Goal: Task Accomplishment & Management: Complete application form

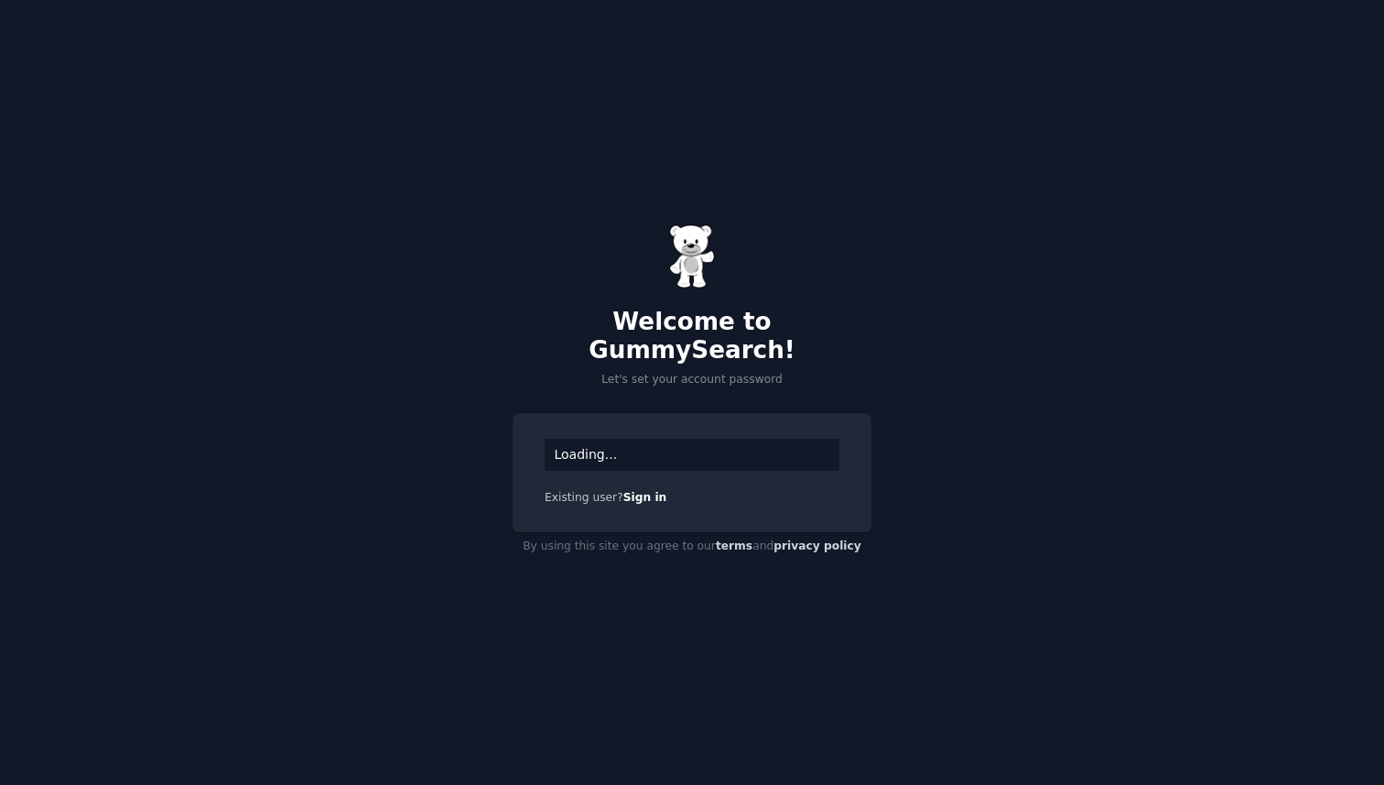
click at [609, 439] on div "Loading..." at bounding box center [692, 454] width 295 height 32
click at [652, 439] on div "Loading..." at bounding box center [692, 454] width 295 height 32
click at [611, 439] on div "Loading..." at bounding box center [692, 454] width 295 height 32
click at [572, 443] on div "Loading..." at bounding box center [692, 454] width 295 height 32
click at [607, 442] on div "Loading..." at bounding box center [692, 454] width 295 height 32
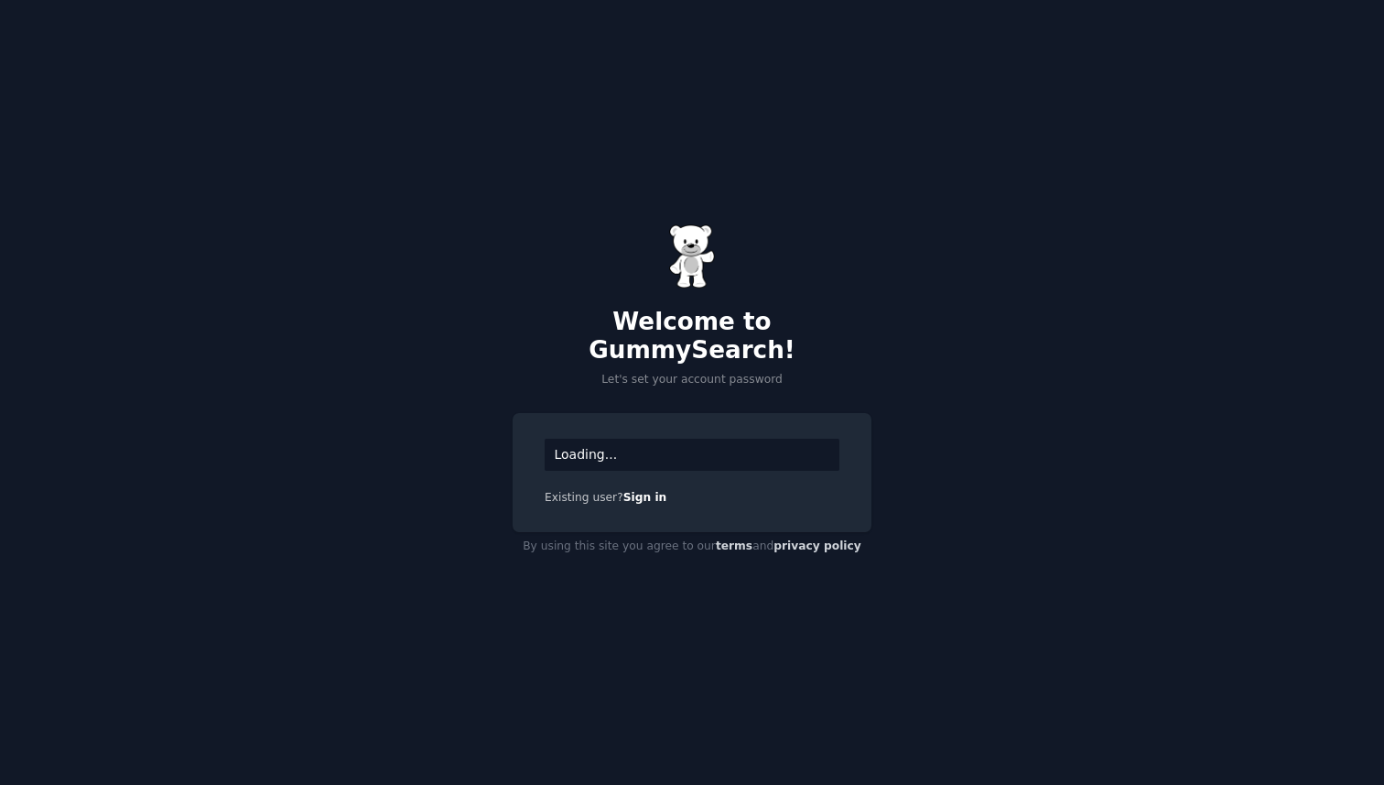
click at [607, 442] on div "Loading..." at bounding box center [692, 454] width 295 height 32
click at [615, 442] on div "Loading..." at bounding box center [692, 454] width 295 height 32
click at [637, 439] on div "Loading..." at bounding box center [692, 454] width 295 height 32
click at [655, 441] on div "Loading..." at bounding box center [692, 454] width 295 height 32
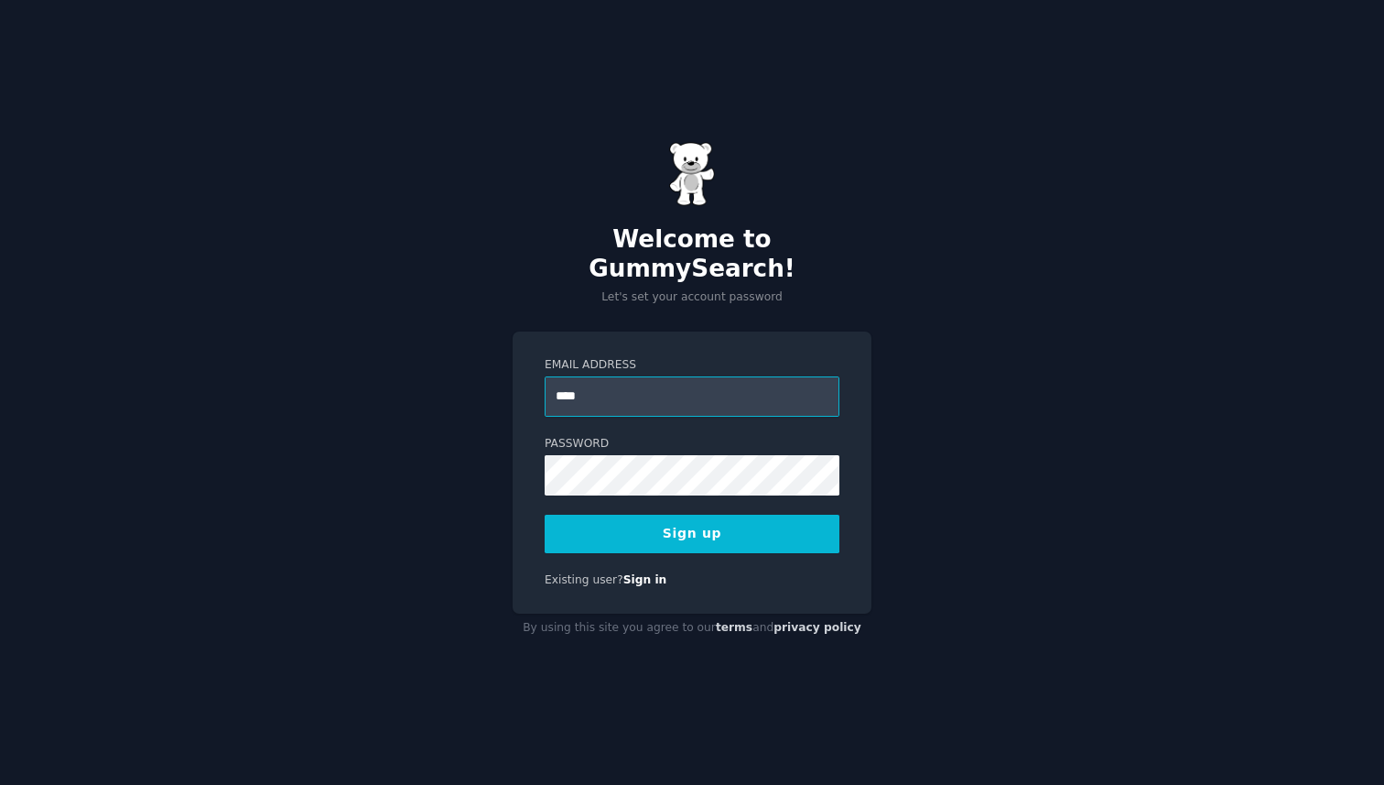
paste input "**********"
paste input "email"
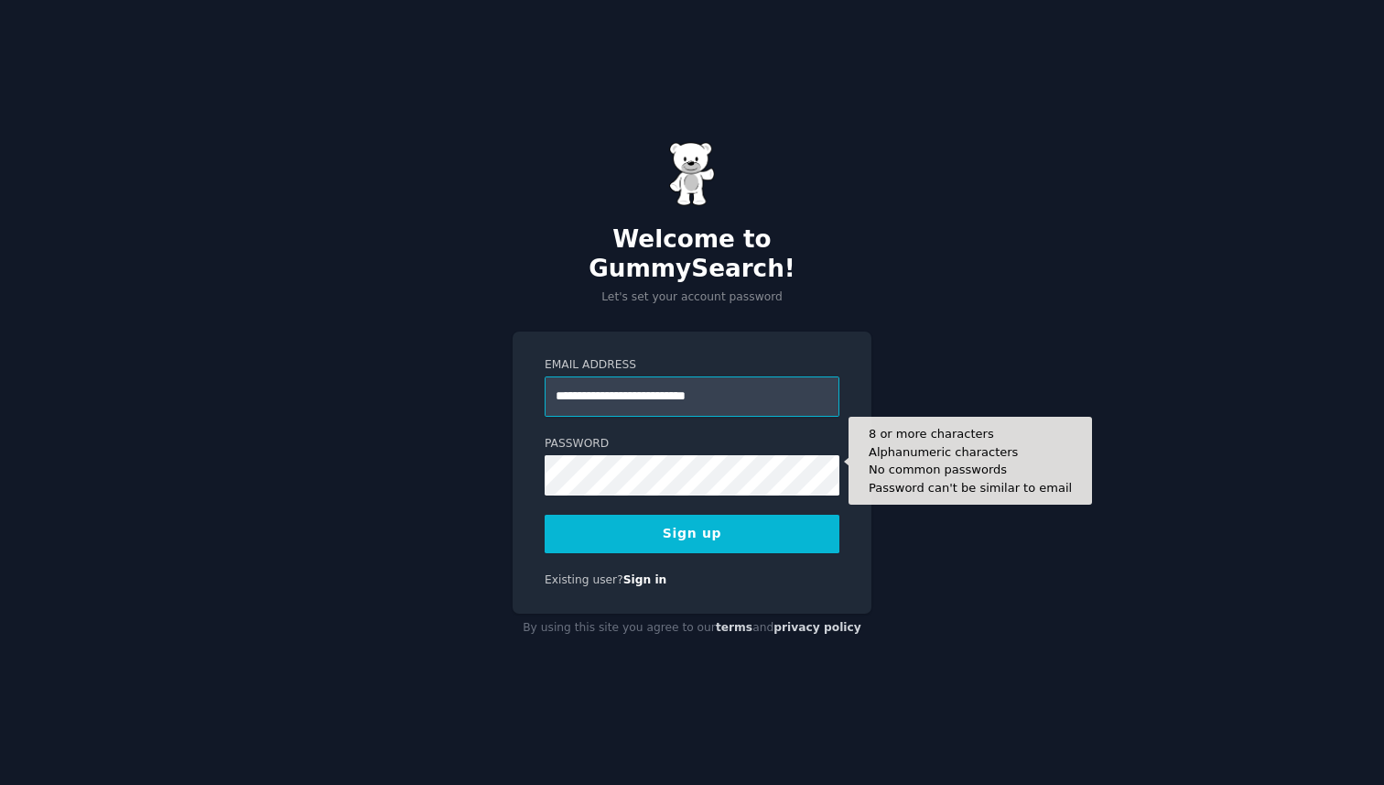
type input "**********"
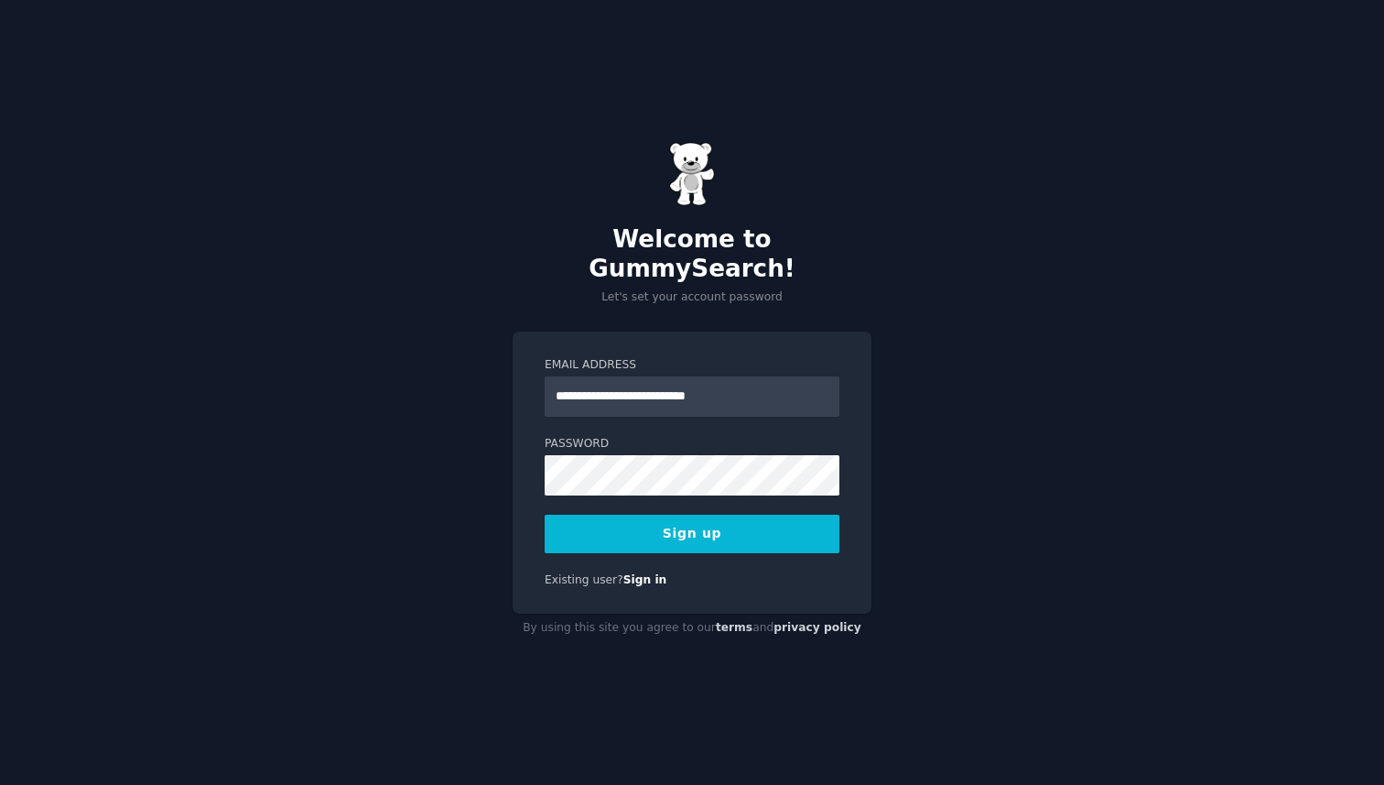
click at [731, 518] on button "Sign up" at bounding box center [692, 533] width 295 height 38
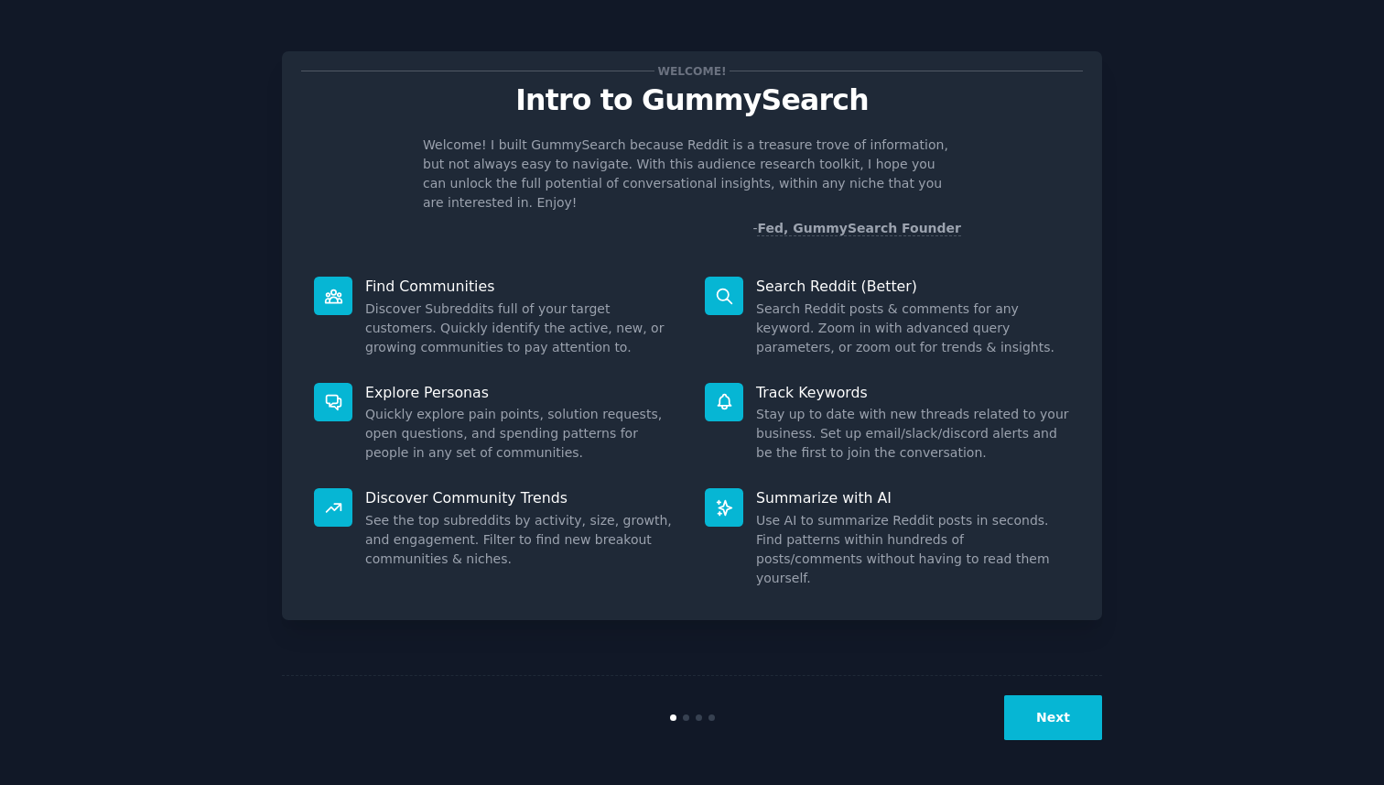
click at [1053, 705] on button "Next" at bounding box center [1053, 717] width 98 height 45
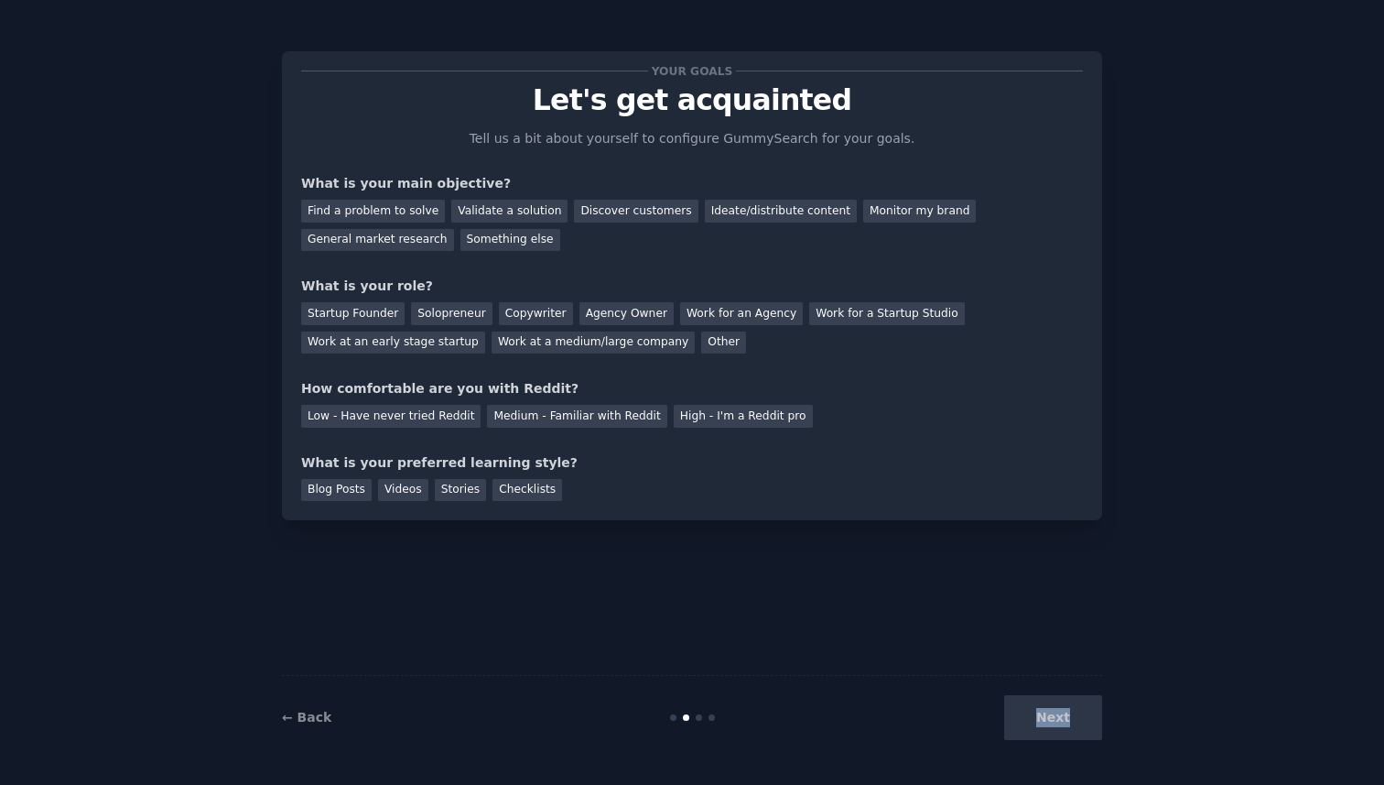
click at [1053, 705] on div "Next" at bounding box center [965, 717] width 274 height 45
click at [384, 214] on div "Find a problem to solve" at bounding box center [373, 211] width 144 height 23
click at [1058, 718] on div "Next" at bounding box center [965, 717] width 274 height 45
click at [394, 491] on div "Videos" at bounding box center [403, 490] width 50 height 23
click at [346, 489] on div "Blog Posts" at bounding box center [336, 490] width 70 height 23
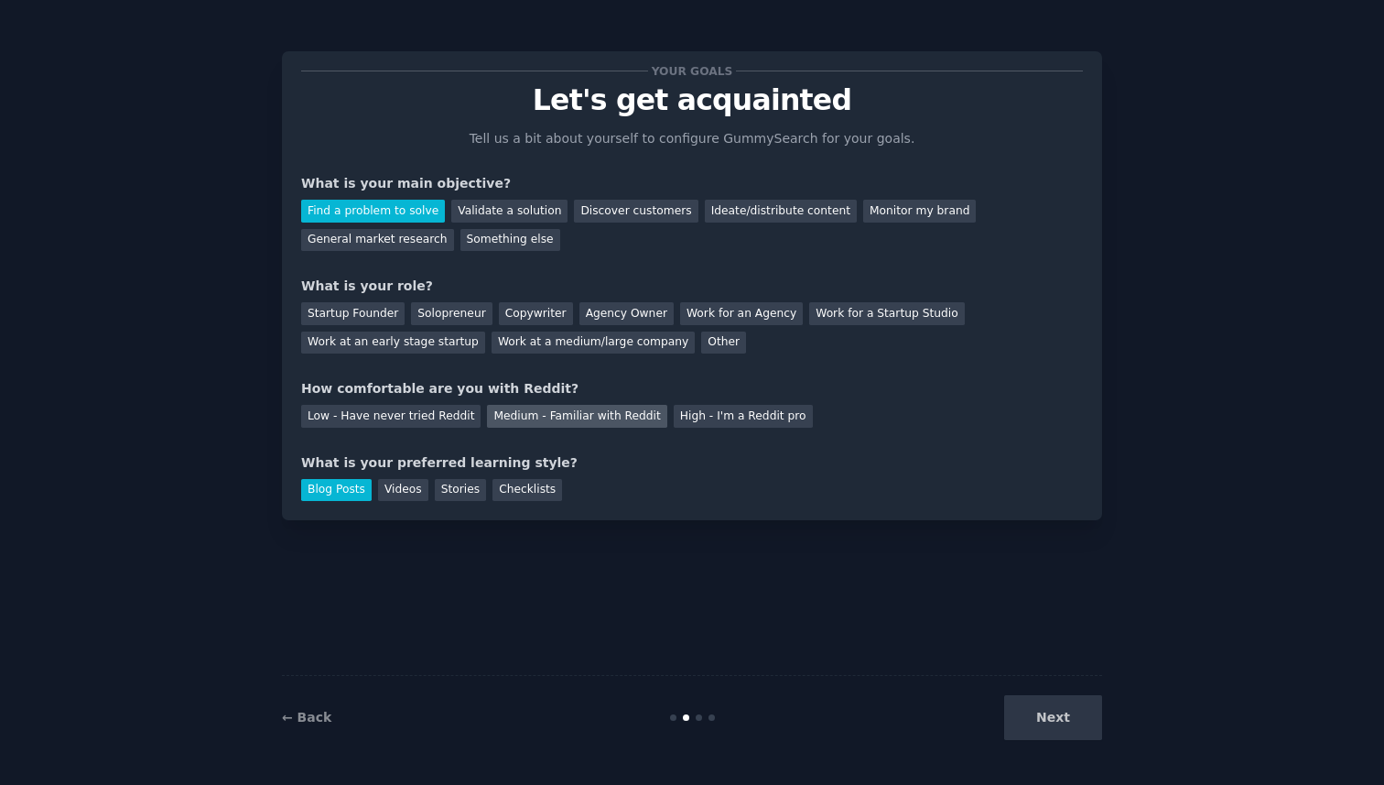
click at [587, 423] on div "Medium - Familiar with Reddit" at bounding box center [576, 416] width 179 height 23
click at [701, 344] on div "Other" at bounding box center [723, 342] width 45 height 23
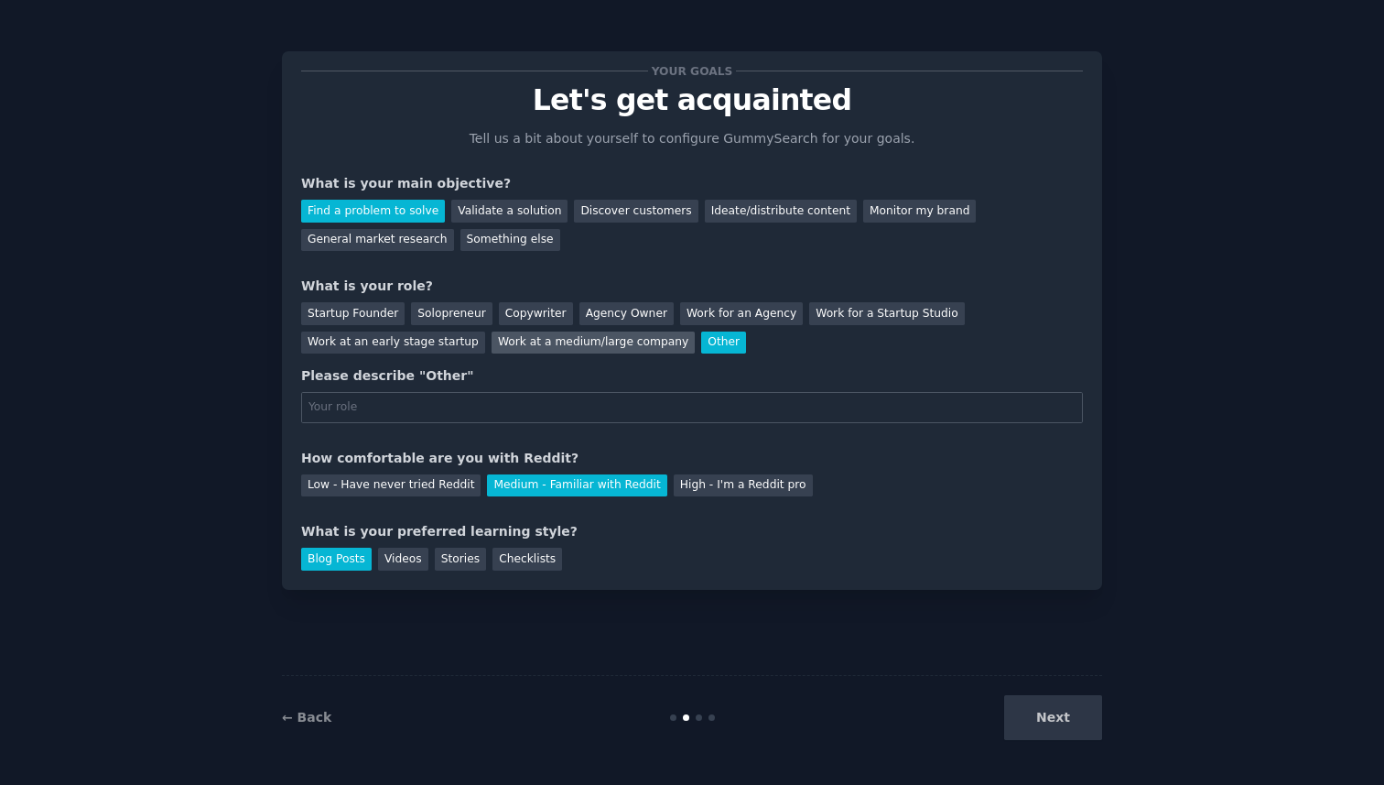
click at [576, 336] on div "Work at a medium/large company" at bounding box center [593, 342] width 203 height 23
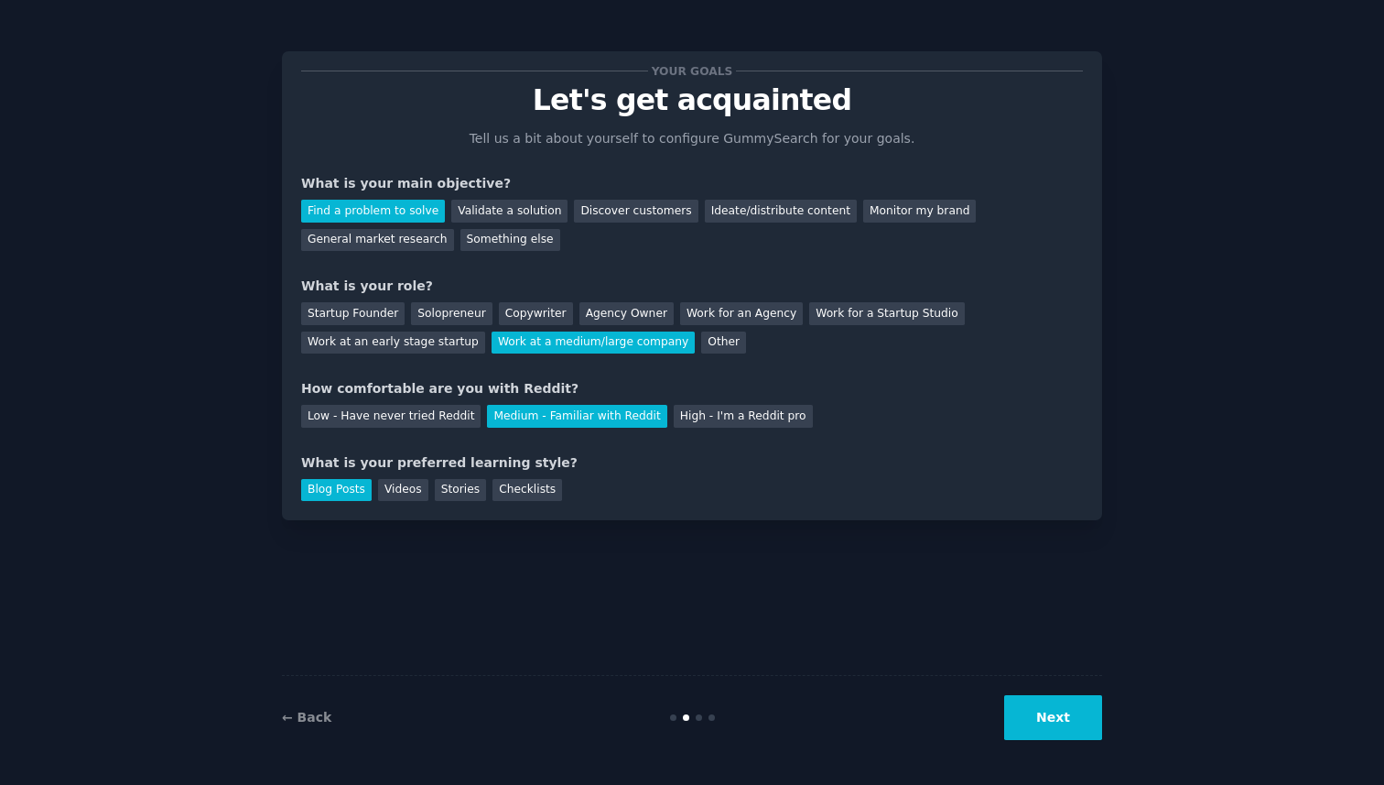
click at [1066, 728] on button "Next" at bounding box center [1053, 717] width 98 height 45
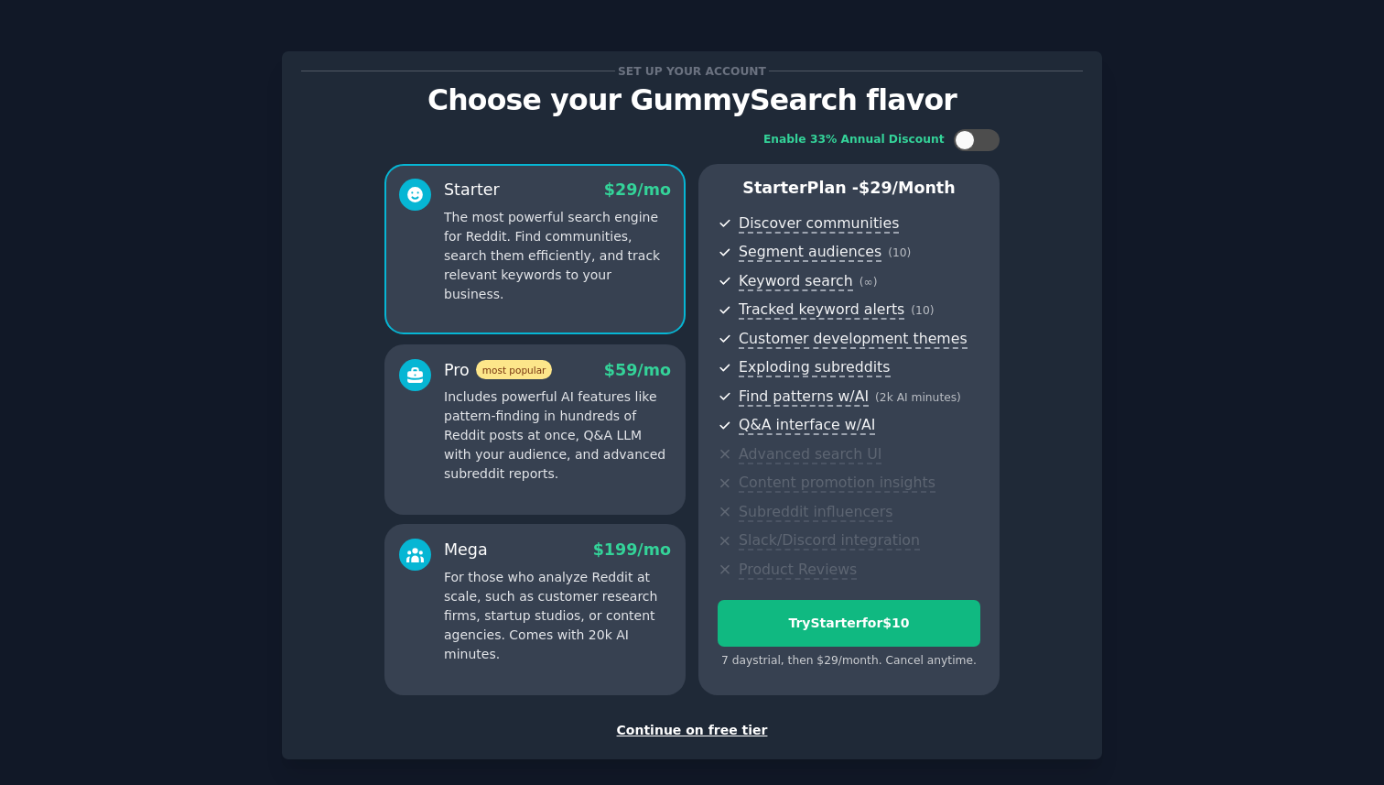
scroll to position [83, 0]
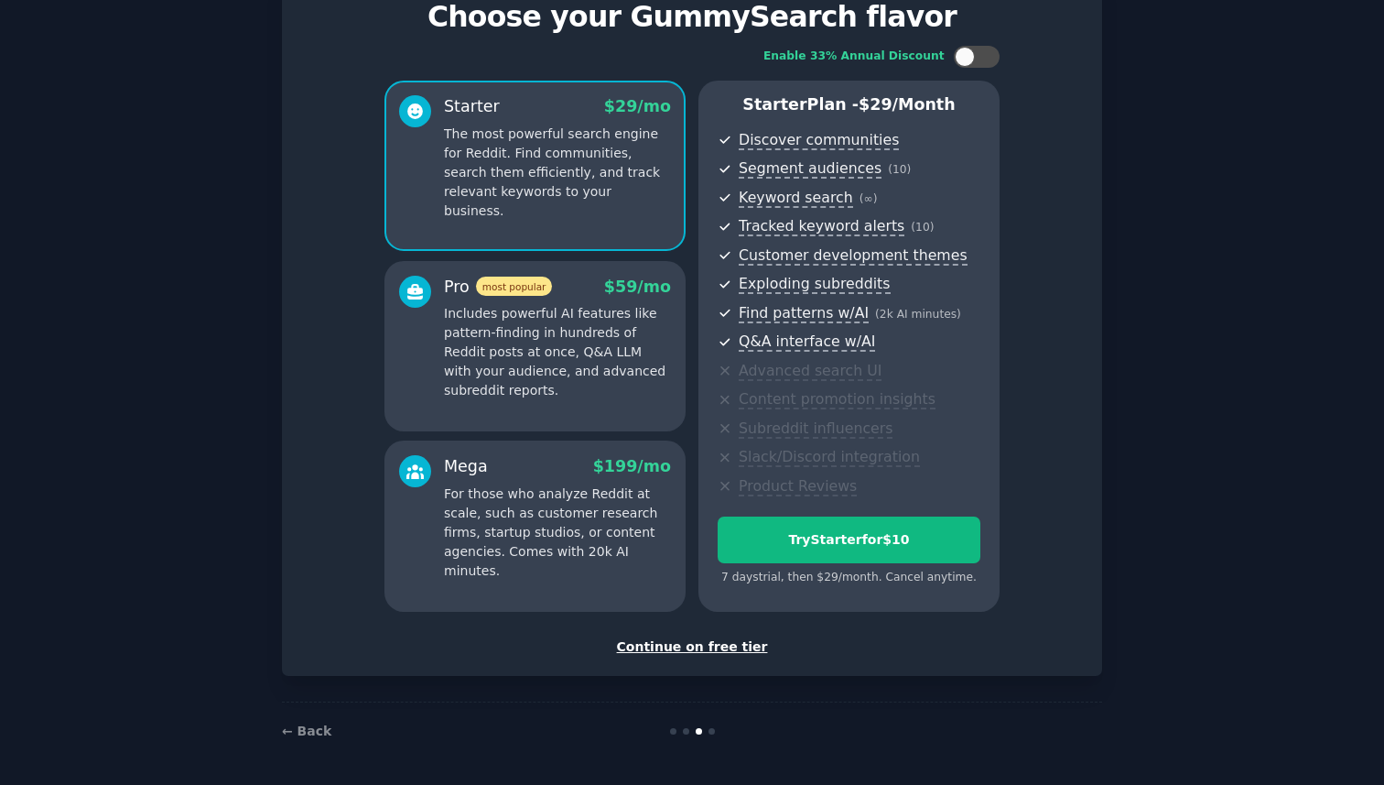
click at [703, 643] on div "Continue on free tier" at bounding box center [692, 646] width 782 height 19
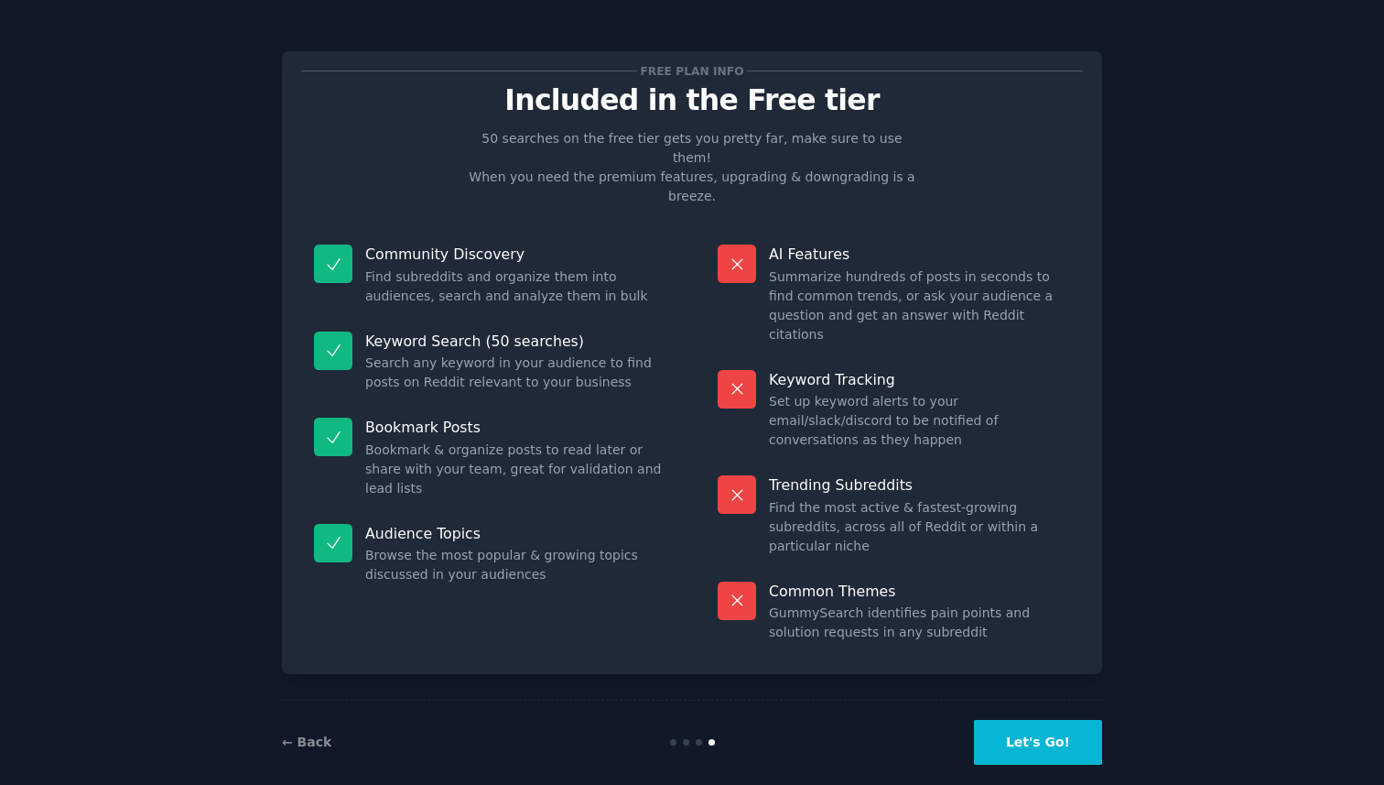
click at [1073, 720] on button "Let's Go!" at bounding box center [1038, 742] width 128 height 45
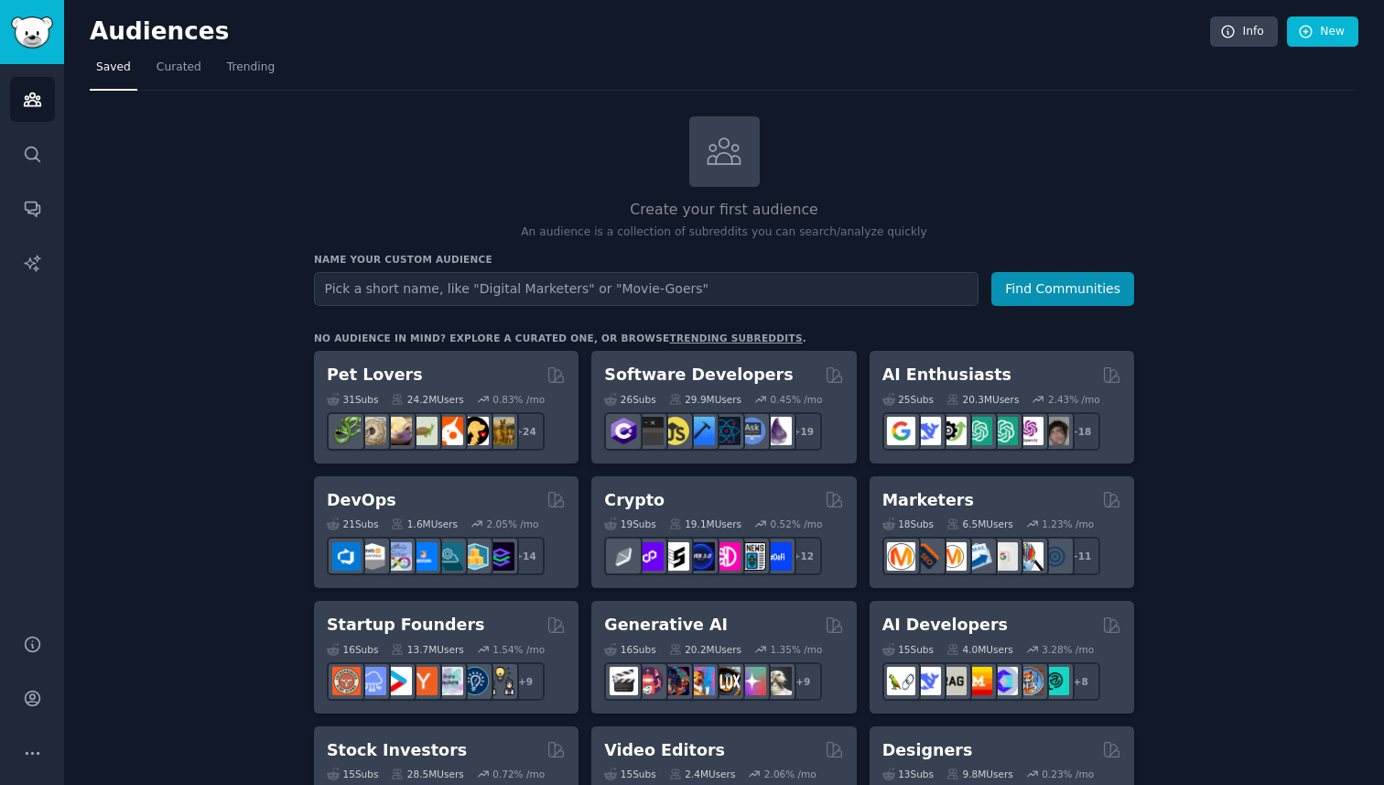
click at [554, 296] on input "text" at bounding box center [646, 289] width 665 height 34
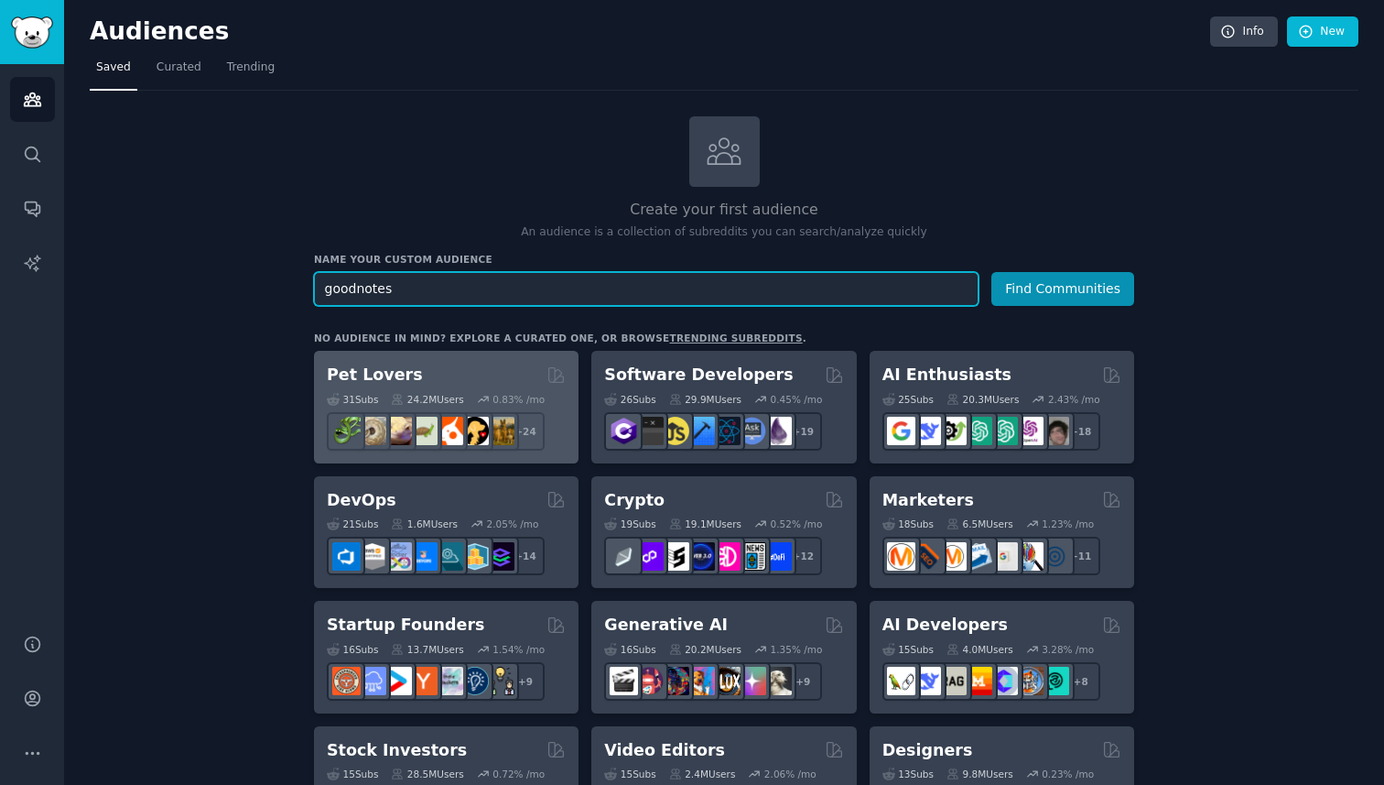
type input "goodnotes"
click at [991, 272] on button "Find Communities" at bounding box center [1062, 289] width 143 height 34
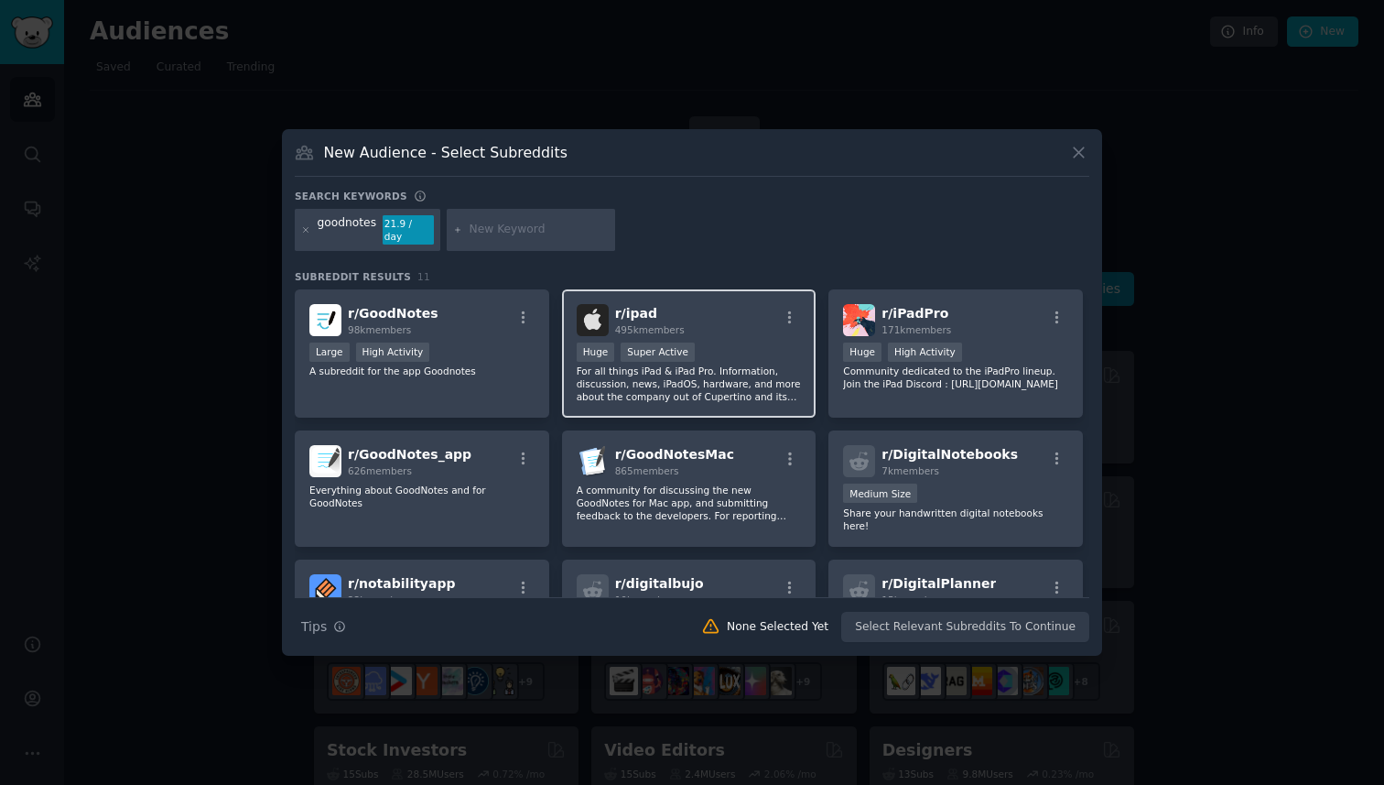
scroll to position [261, 0]
